Goal: Find contact information: Find contact information

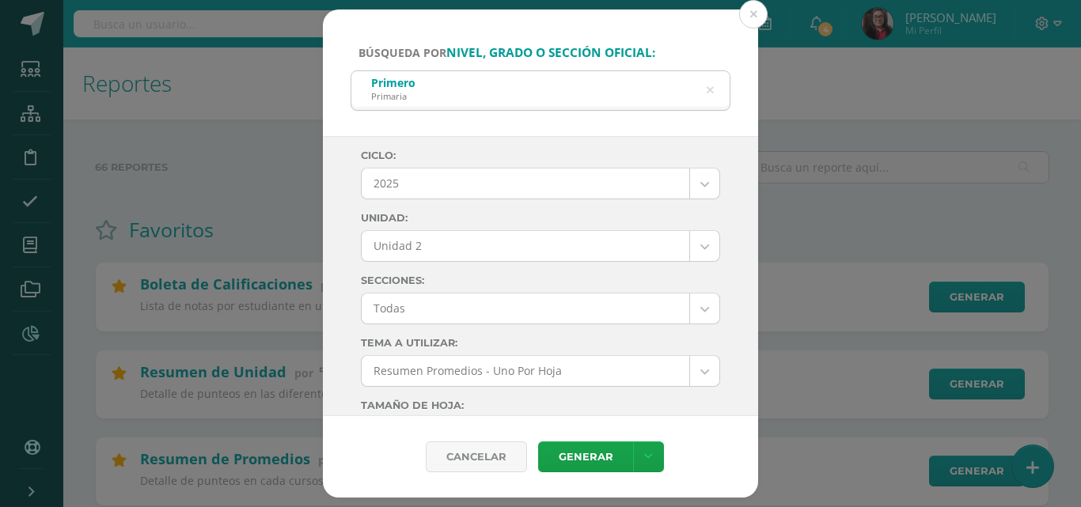
select select "Unidad 2"
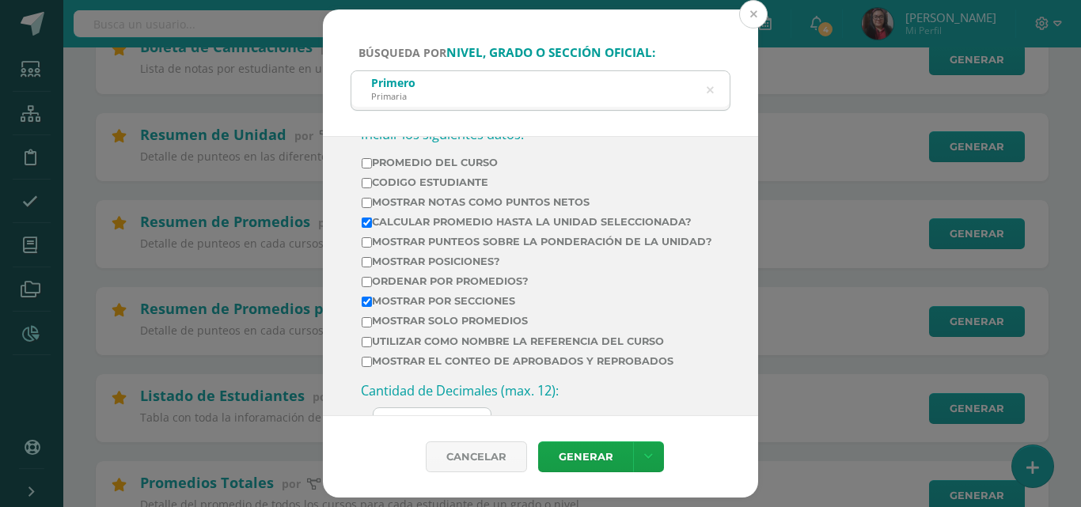
click at [750, 17] on button at bounding box center [753, 14] width 28 height 28
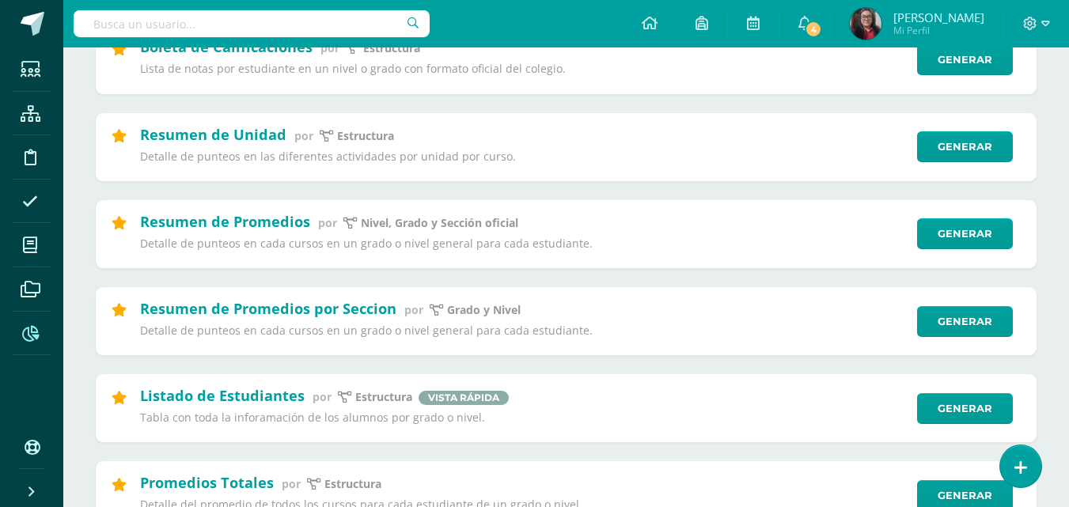
click at [276, 22] on input "text" at bounding box center [252, 23] width 356 height 27
type input "[PERSON_NAME]"
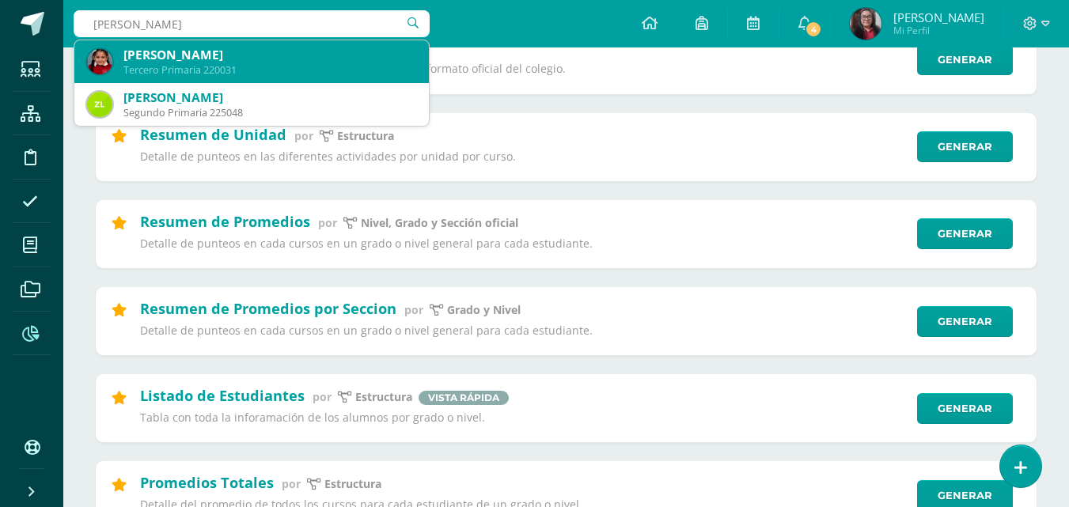
click at [184, 58] on div "Zoe Paola Molina Armas" at bounding box center [269, 55] width 293 height 17
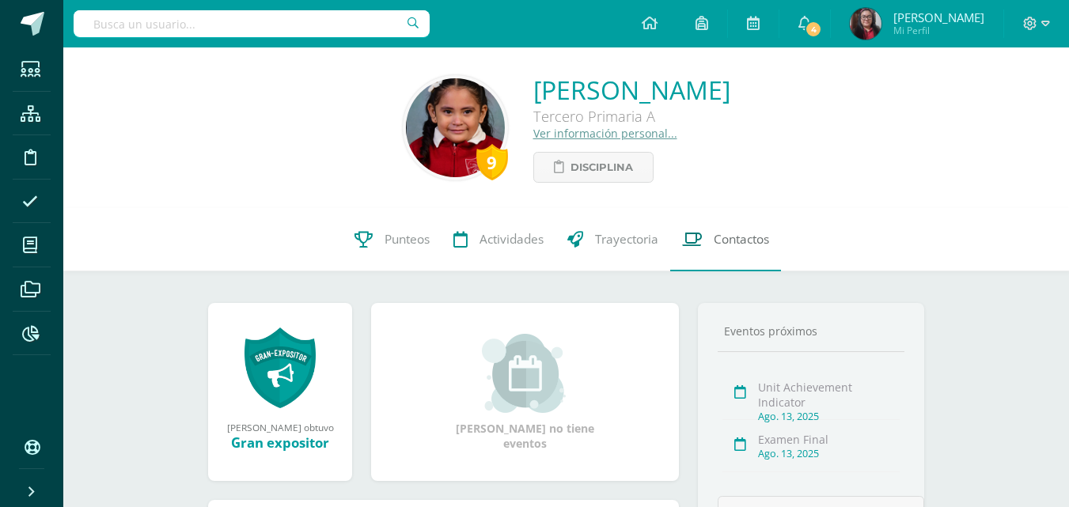
drag, startPoint x: 732, startPoint y: 241, endPoint x: 747, endPoint y: 244, distance: 15.2
click at [732, 241] on span "Contactos" at bounding box center [741, 239] width 55 height 17
